Goal: Task Accomplishment & Management: Manage account settings

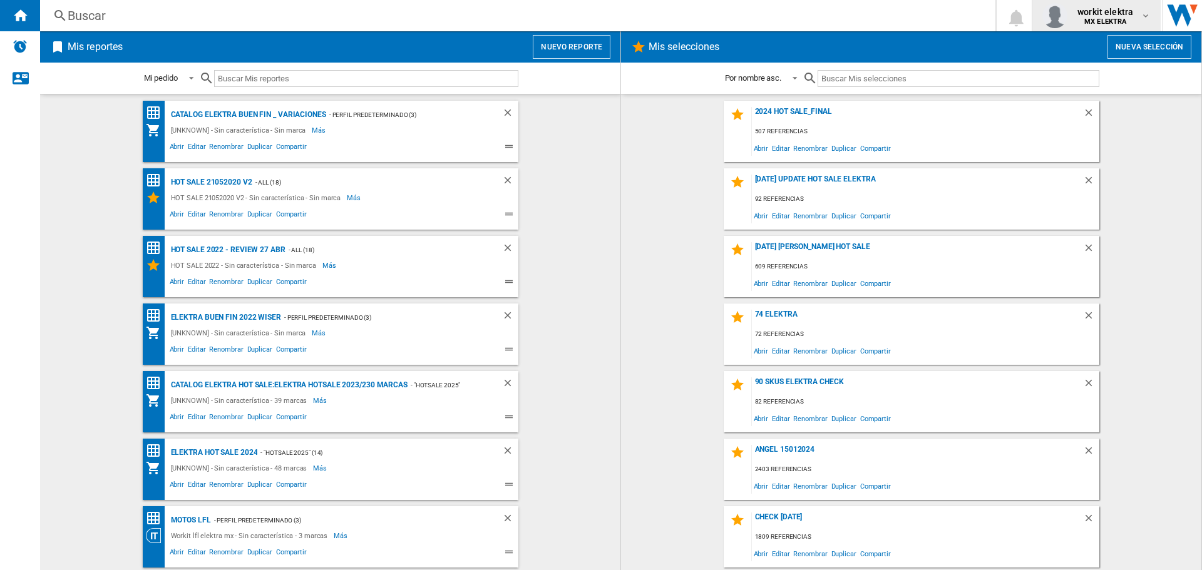
click at [1141, 13] on md-icon "button" at bounding box center [1146, 16] width 10 height 10
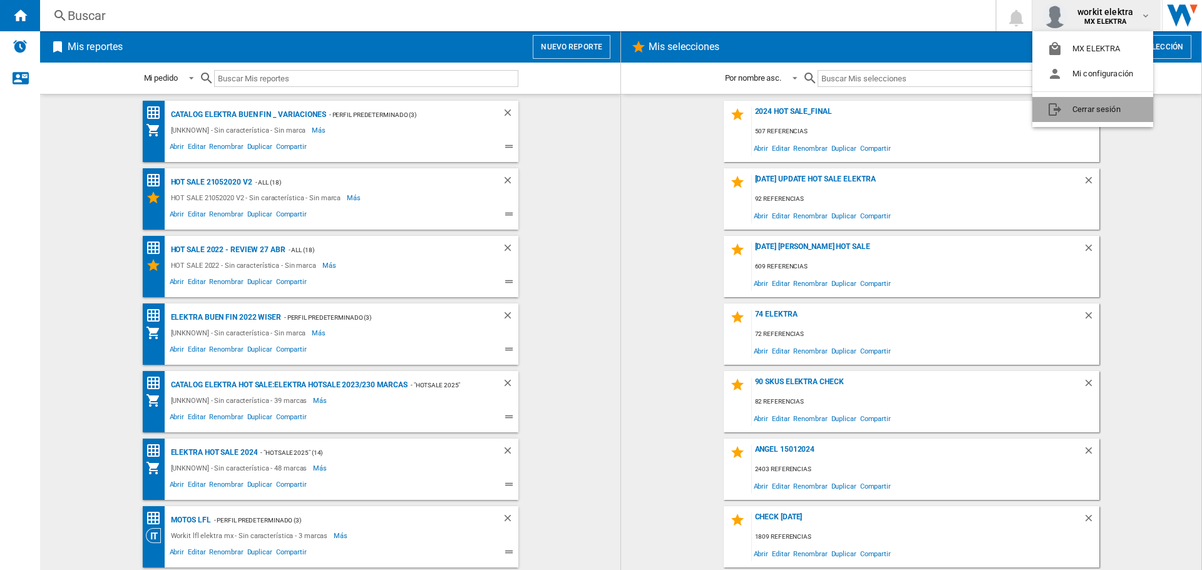
click at [1106, 112] on button "Cerrar sesión" at bounding box center [1093, 109] width 121 height 25
